Goal: Task Accomplishment & Management: Manage account settings

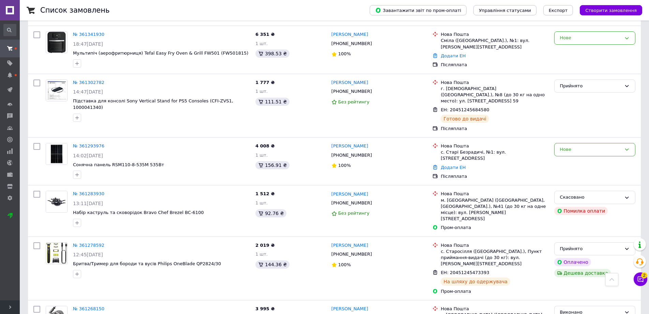
scroll to position [682, 0]
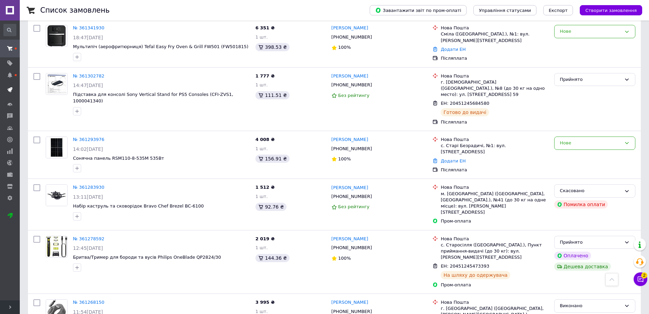
click at [14, 89] on span at bounding box center [10, 90] width 20 height 12
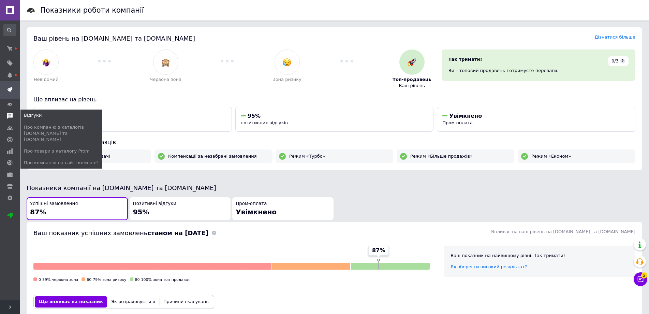
click at [11, 113] on use at bounding box center [9, 115] width 5 height 5
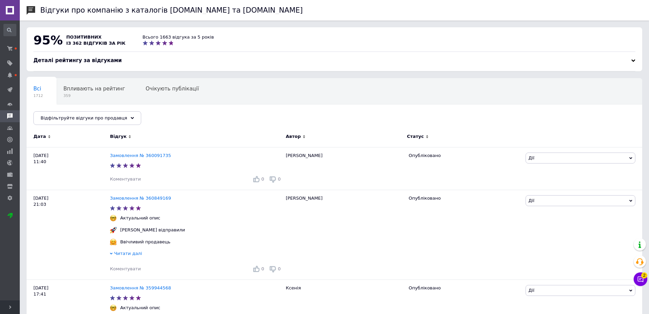
click at [94, 141] on div "Дата" at bounding box center [68, 137] width 83 height 19
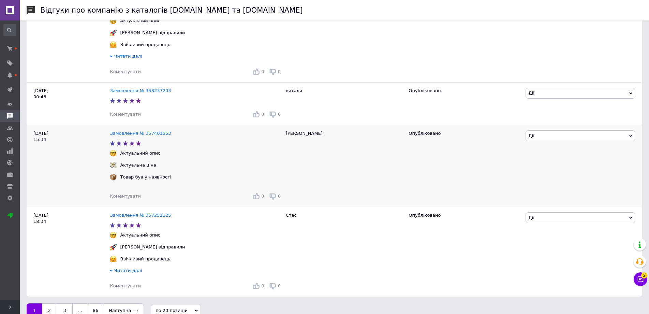
scroll to position [1355, 0]
